Goal: Understand process/instructions: Learn how to perform a task or action

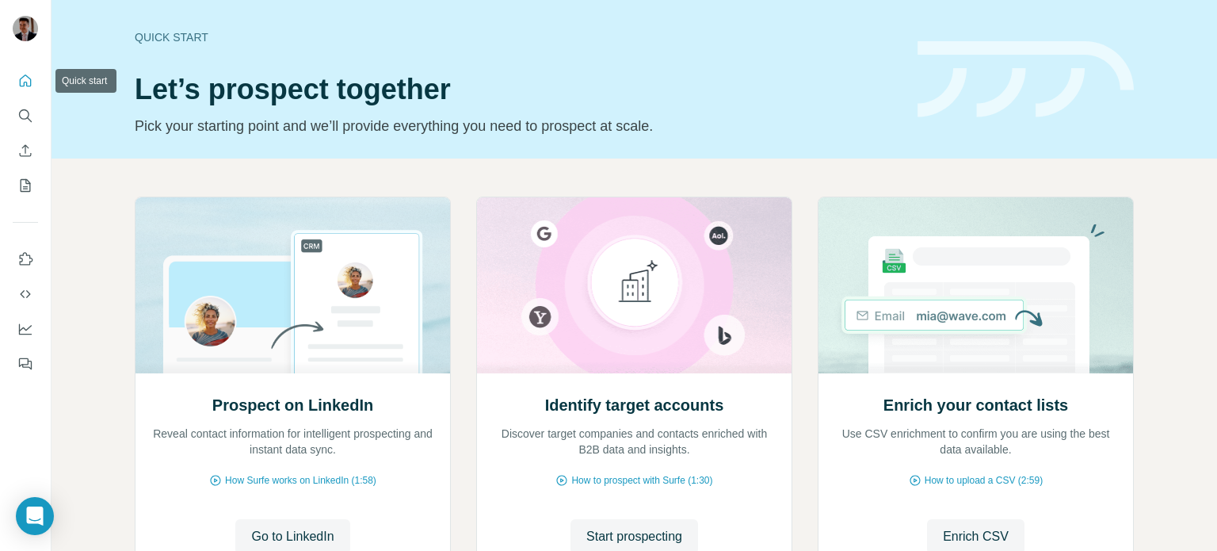
click at [24, 78] on icon "Quick start" at bounding box center [25, 81] width 16 height 16
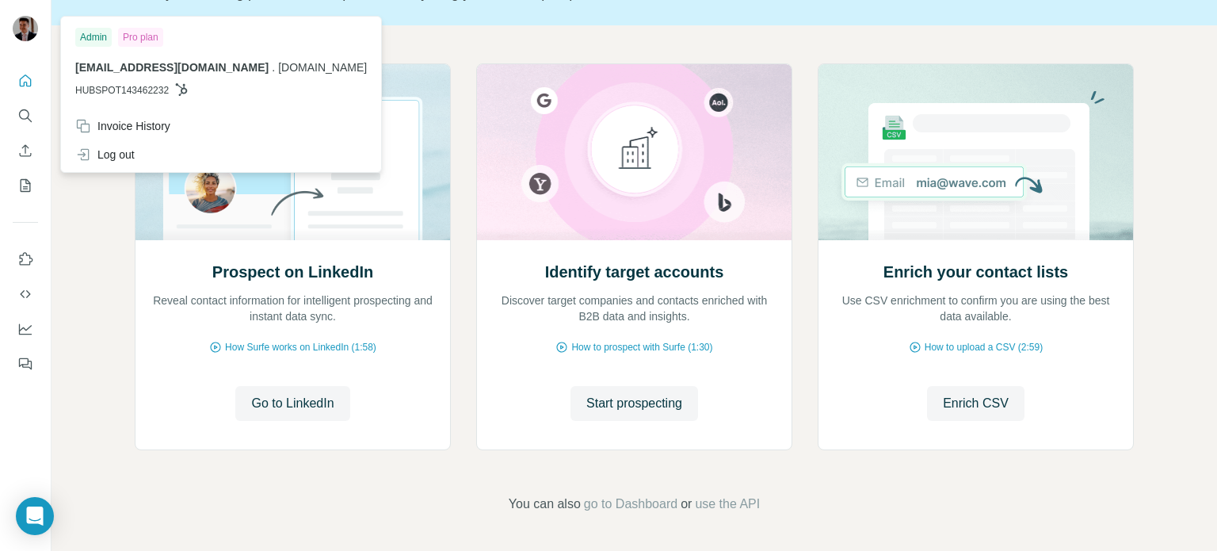
click at [27, 28] on img at bounding box center [25, 28] width 25 height 25
click at [171, 72] on span "[EMAIL_ADDRESS][DOMAIN_NAME]" at bounding box center [171, 67] width 193 height 13
click at [117, 66] on span "[EMAIL_ADDRESS][DOMAIN_NAME]" at bounding box center [171, 67] width 193 height 13
click at [93, 37] on div "Admin" at bounding box center [93, 37] width 36 height 19
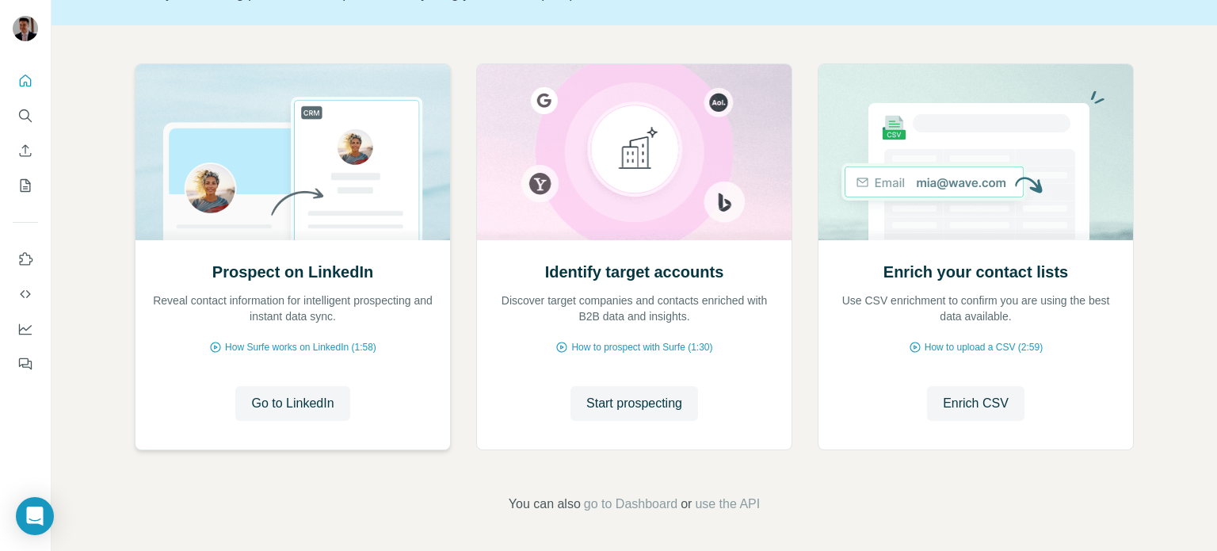
click at [141, 300] on div "Prospect on LinkedIn Reveal contact information for intelligent prospecting and…" at bounding box center [292, 344] width 315 height 211
